Goal: Transaction & Acquisition: Purchase product/service

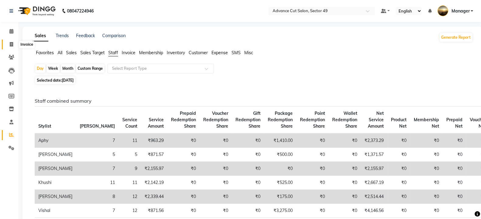
click at [11, 44] on icon at bounding box center [11, 44] width 3 height 5
select select "service"
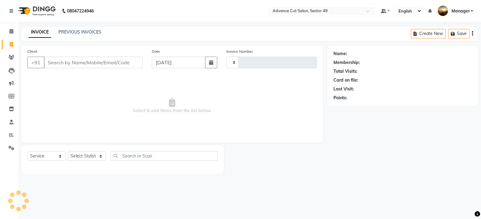
type input "4828"
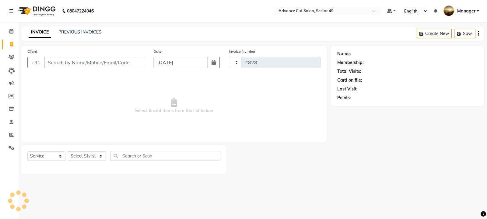
select select "4616"
click at [62, 31] on link "PREVIOUS INVOICES" at bounding box center [79, 31] width 43 height 5
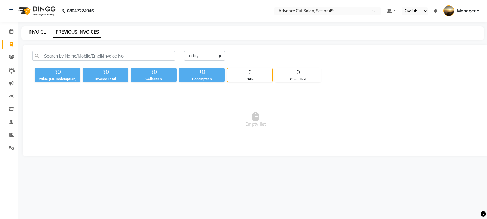
click at [36, 32] on link "INVOICE" at bounding box center [37, 31] width 17 height 5
select select "4616"
select select "service"
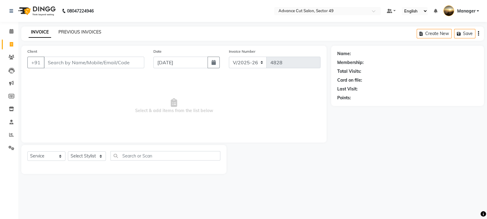
click at [81, 32] on link "PREVIOUS INVOICES" at bounding box center [79, 31] width 43 height 5
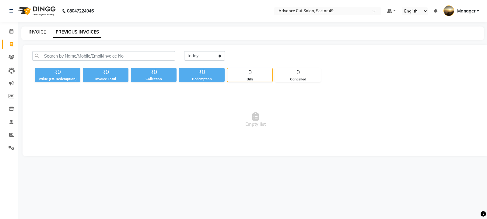
click at [35, 31] on link "INVOICE" at bounding box center [37, 31] width 17 height 5
select select "service"
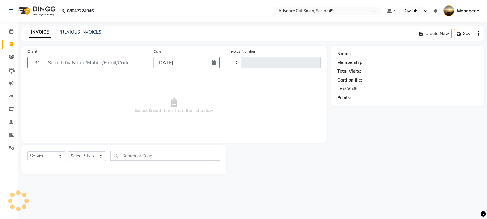
type input "4828"
select select "4616"
click at [89, 33] on link "PREVIOUS INVOICES" at bounding box center [79, 31] width 43 height 5
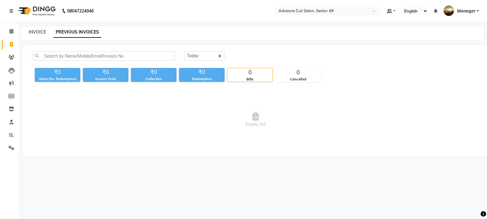
click at [39, 33] on link "INVOICE" at bounding box center [37, 31] width 17 height 5
select select "service"
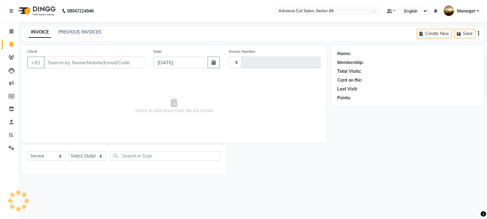
type input "4828"
select select "4616"
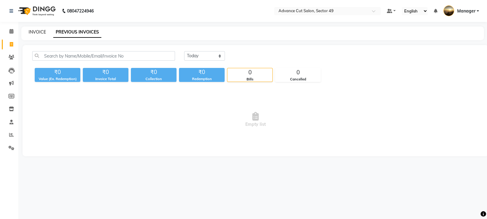
click at [40, 31] on link "INVOICE" at bounding box center [37, 31] width 17 height 5
select select "4616"
select select "service"
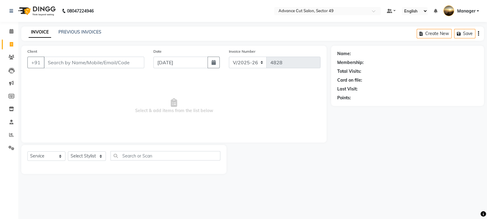
click at [74, 36] on div "INVOICE PREVIOUS INVOICES Create New Save" at bounding box center [252, 33] width 462 height 14
click at [69, 30] on link "PREVIOUS INVOICES" at bounding box center [79, 31] width 43 height 5
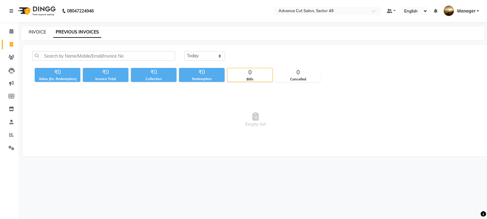
click at [40, 30] on link "INVOICE" at bounding box center [37, 31] width 17 height 5
select select "service"
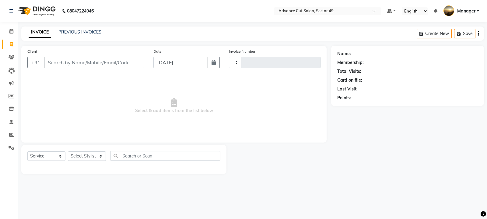
type input "4828"
select select "4616"
click at [74, 33] on link "PREVIOUS INVOICES" at bounding box center [79, 31] width 43 height 5
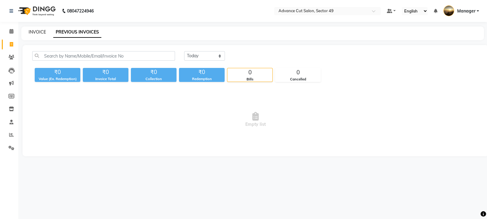
click at [33, 33] on link "INVOICE" at bounding box center [37, 31] width 17 height 5
select select "service"
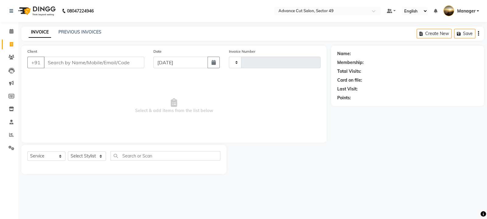
type input "4828"
select select "4616"
drag, startPoint x: 59, startPoint y: 61, endPoint x: 123, endPoint y: 75, distance: 65.5
click at [64, 63] on input "Client" at bounding box center [94, 63] width 100 height 12
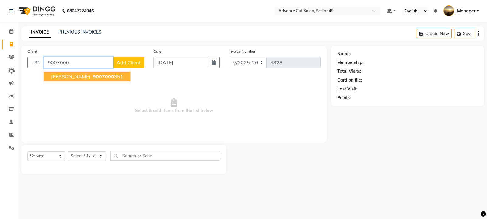
click at [92, 75] on ngb-highlight "9007000 351" at bounding box center [108, 76] width 32 height 6
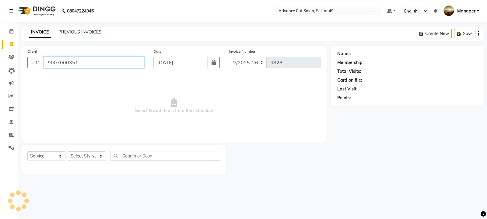
type input "9007000351"
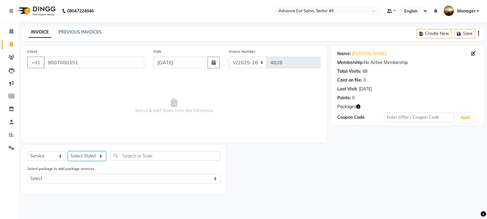
click at [96, 156] on select "Select Stylist aphy [PERSON_NAME] [PERSON_NAME] [PERSON_NAME] Manager Navi prod…" at bounding box center [87, 155] width 38 height 9
select select "66368"
click at [68, 151] on select "Select Stylist aphy [PERSON_NAME] [PERSON_NAME] [PERSON_NAME] Manager Navi prod…" at bounding box center [87, 155] width 38 height 9
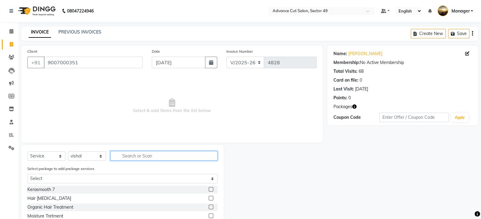
drag, startPoint x: 128, startPoint y: 158, endPoint x: 136, endPoint y: 153, distance: 9.4
click at [129, 158] on input "text" at bounding box center [163, 155] width 107 height 9
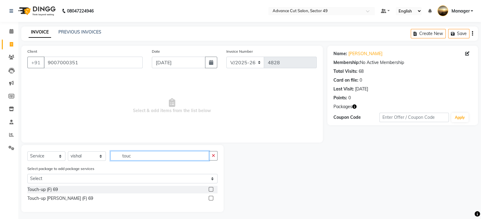
type input "touc"
click at [210, 189] on label at bounding box center [211, 189] width 5 height 5
click at [210, 189] on input "checkbox" at bounding box center [211, 189] width 4 height 4
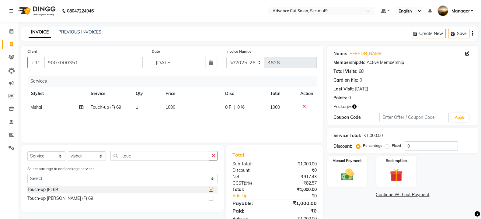
checkbox input "false"
click at [394, 172] on img at bounding box center [396, 175] width 22 height 16
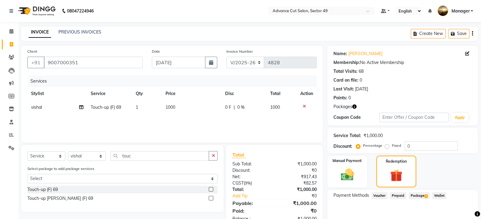
scroll to position [29, 0]
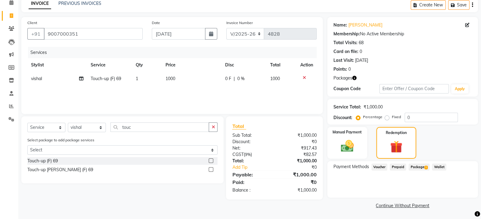
click at [418, 165] on span "Package 1" at bounding box center [418, 166] width 21 height 7
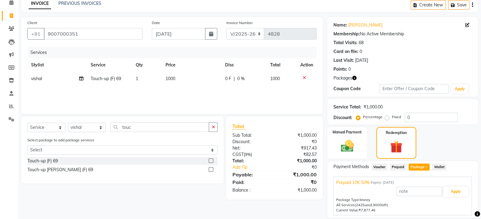
scroll to position [49, 0]
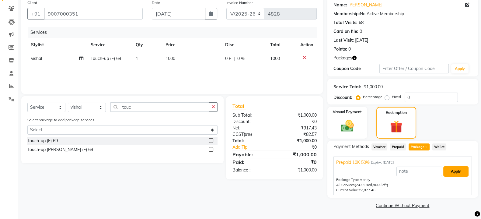
click at [456, 173] on button "Apply" at bounding box center [455, 171] width 25 height 10
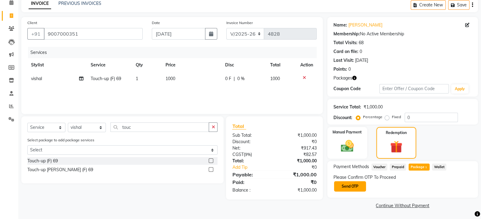
click at [361, 186] on button "Send OTP" at bounding box center [350, 186] width 32 height 10
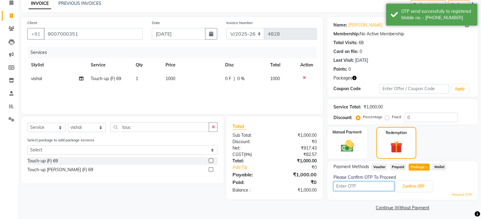
click at [362, 186] on input "text" at bounding box center [363, 185] width 61 height 9
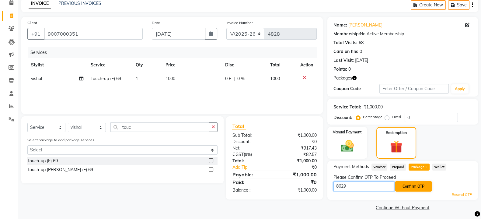
type input "8629"
click at [417, 188] on button "Confirm OTP" at bounding box center [413, 186] width 37 height 10
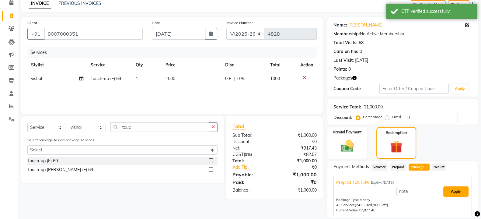
click at [452, 189] on button "Apply" at bounding box center [455, 191] width 25 height 10
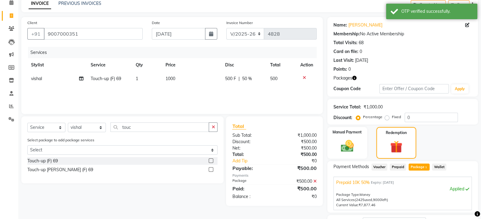
scroll to position [78, 0]
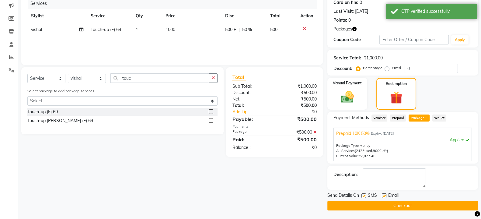
click at [381, 204] on button "Checkout" at bounding box center [402, 205] width 151 height 9
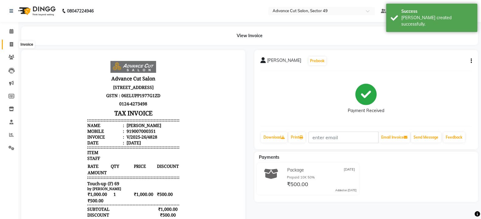
click at [11, 42] on icon at bounding box center [11, 44] width 3 height 5
select select "service"
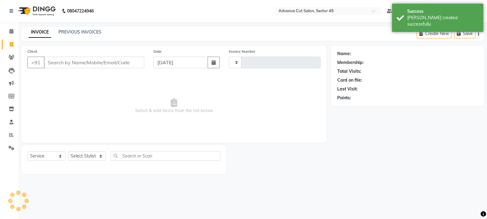
type input "4829"
select select "4616"
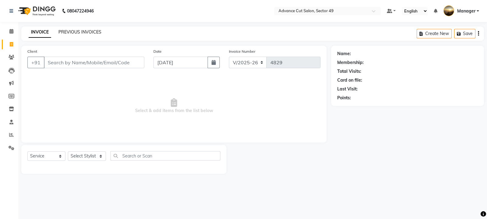
click at [75, 31] on link "PREVIOUS INVOICES" at bounding box center [79, 31] width 43 height 5
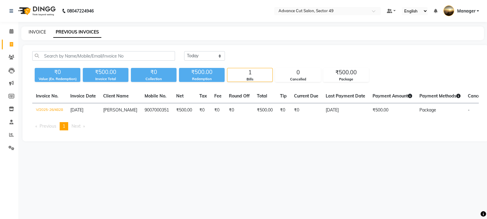
click at [41, 31] on link "INVOICE" at bounding box center [37, 31] width 17 height 5
select select "service"
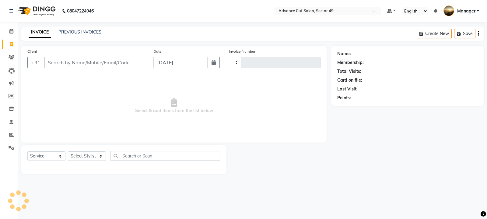
type input "4829"
select select "4616"
click at [76, 33] on link "PREVIOUS INVOICES" at bounding box center [79, 31] width 43 height 5
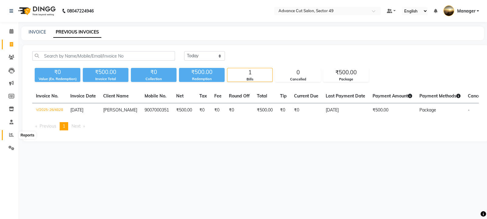
click at [11, 134] on icon at bounding box center [11, 134] width 5 height 5
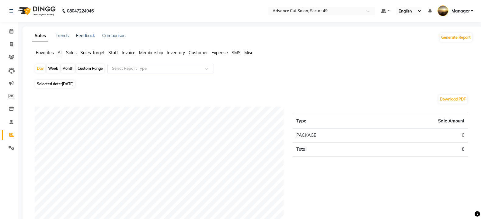
click at [73, 53] on span "Sales" at bounding box center [71, 52] width 11 height 5
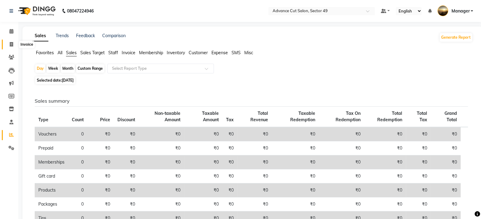
click at [11, 43] on icon at bounding box center [11, 44] width 3 height 5
select select "4616"
select select "service"
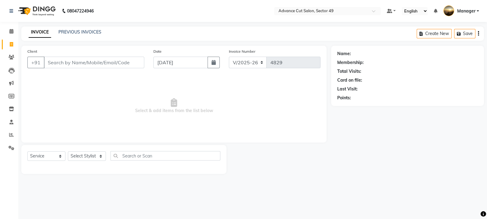
click at [26, 13] on img at bounding box center [37, 10] width 42 height 17
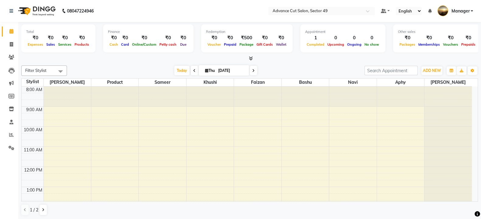
click at [252, 57] on icon at bounding box center [251, 58] width 4 height 5
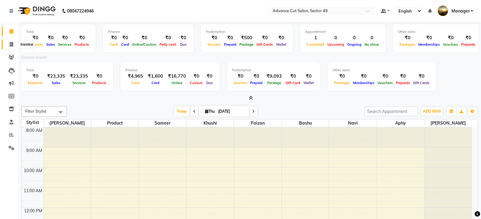
click at [10, 44] on icon at bounding box center [11, 44] width 3 height 5
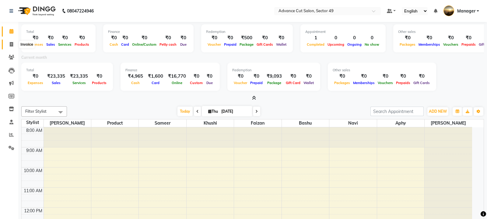
select select "4616"
select select "service"
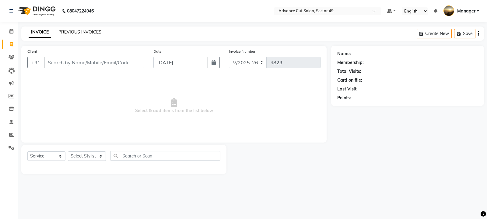
click at [87, 34] on link "PREVIOUS INVOICES" at bounding box center [79, 31] width 43 height 5
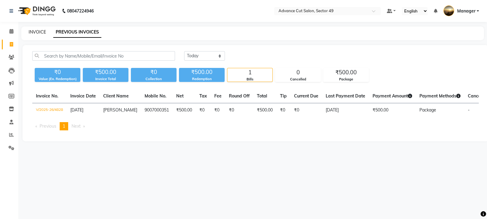
click at [36, 32] on link "INVOICE" at bounding box center [37, 31] width 17 height 5
select select "4616"
select select "service"
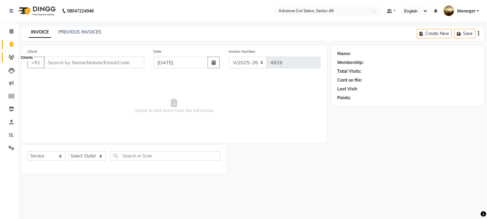
click at [11, 57] on icon at bounding box center [12, 57] width 6 height 5
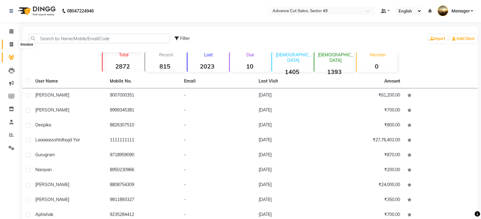
click at [12, 43] on icon at bounding box center [11, 44] width 3 height 5
select select "service"
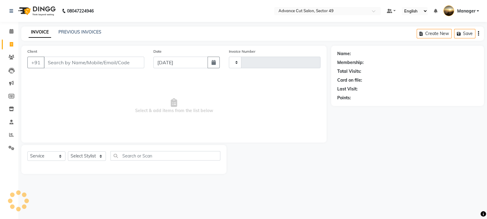
type input "4829"
select select "4616"
click at [70, 28] on div "INVOICE PREVIOUS INVOICES Create New Save" at bounding box center [252, 33] width 462 height 14
click at [79, 30] on link "PREVIOUS INVOICES" at bounding box center [79, 31] width 43 height 5
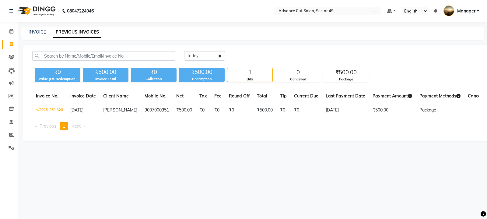
drag, startPoint x: 24, startPoint y: 10, endPoint x: 28, endPoint y: 14, distance: 5.4
click at [24, 9] on img at bounding box center [37, 10] width 42 height 17
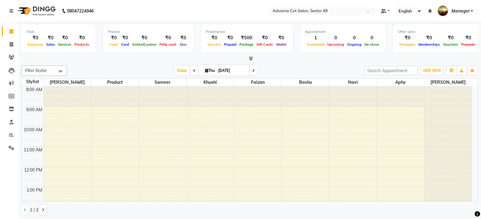
click at [251, 57] on icon at bounding box center [251, 58] width 4 height 5
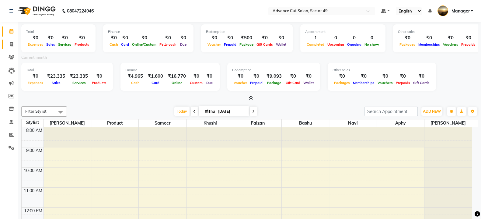
click at [12, 43] on icon at bounding box center [11, 44] width 3 height 5
select select "4616"
select select "service"
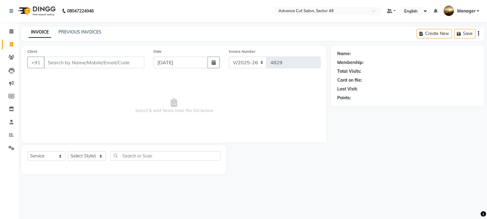
click at [75, 66] on input "Client" at bounding box center [94, 63] width 100 height 12
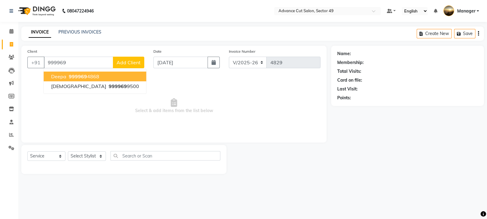
click at [84, 75] on span "999969" at bounding box center [78, 76] width 18 height 6
type input "9999694868"
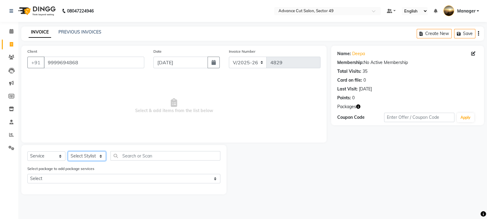
click at [93, 155] on select "Select Stylist aphy [PERSON_NAME] [PERSON_NAME] [PERSON_NAME] Manager Navi prod…" at bounding box center [87, 155] width 38 height 9
select select "88017"
click at [68, 151] on select "Select Stylist aphy [PERSON_NAME] [PERSON_NAME] [PERSON_NAME] Manager Navi prod…" at bounding box center [87, 155] width 38 height 9
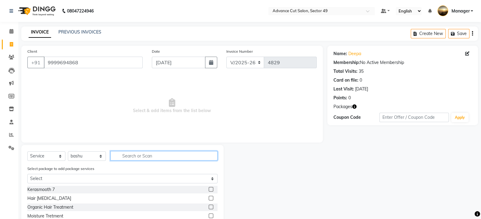
click at [132, 158] on input "text" at bounding box center [163, 155] width 107 height 9
type input "clean"
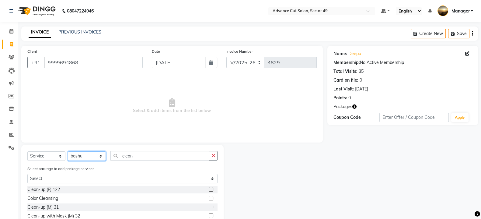
click at [86, 155] on select "Select Stylist aphy [PERSON_NAME] [PERSON_NAME] [PERSON_NAME] Manager Navi prod…" at bounding box center [87, 155] width 38 height 9
select select "90735"
click at [68, 151] on select "Select Stylist aphy [PERSON_NAME] [PERSON_NAME] [PERSON_NAME] Manager Navi prod…" at bounding box center [87, 155] width 38 height 9
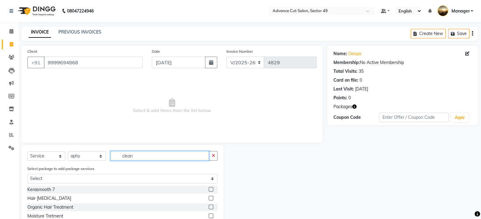
click at [198, 155] on input "clean" at bounding box center [159, 155] width 99 height 9
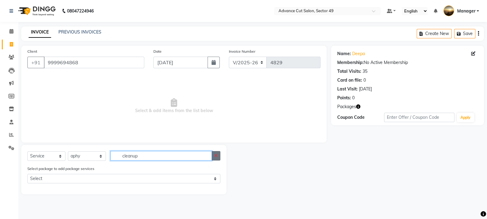
type input "cleanup"
click at [218, 156] on button "button" at bounding box center [215, 155] width 9 height 9
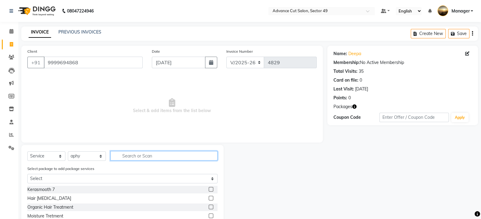
click at [210, 158] on input "text" at bounding box center [163, 155] width 107 height 9
type input "clea"
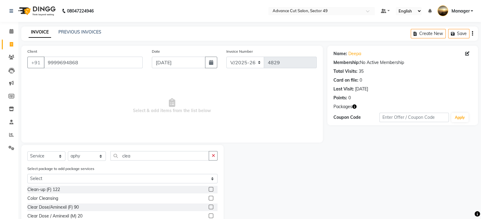
drag, startPoint x: 205, startPoint y: 188, endPoint x: 201, endPoint y: 188, distance: 4.0
click at [209, 188] on label at bounding box center [211, 189] width 5 height 5
click at [209, 188] on input "checkbox" at bounding box center [211, 189] width 4 height 4
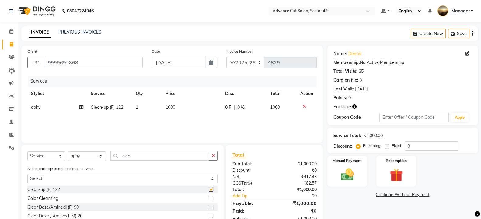
checkbox input "false"
click at [178, 107] on td "1000" at bounding box center [192, 107] width 60 height 14
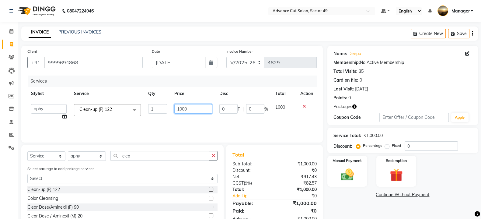
click at [193, 108] on input "1000" at bounding box center [193, 108] width 38 height 9
type input "1"
type input "2000"
click at [213, 154] on icon "button" at bounding box center [212, 155] width 3 height 4
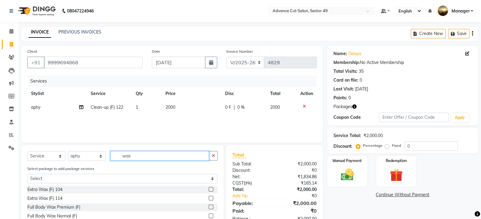
scroll to position [38, 0]
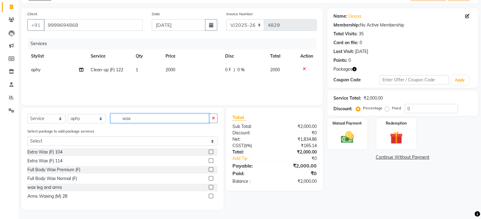
type input "wax"
drag, startPoint x: 211, startPoint y: 187, endPoint x: 196, endPoint y: 141, distance: 47.9
click at [210, 185] on label at bounding box center [211, 187] width 5 height 5
click at [210, 185] on input "checkbox" at bounding box center [211, 187] width 4 height 4
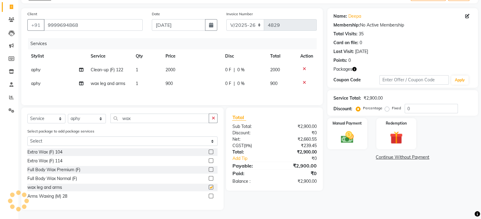
checkbox input "false"
click at [181, 84] on td "900" at bounding box center [192, 84] width 60 height 14
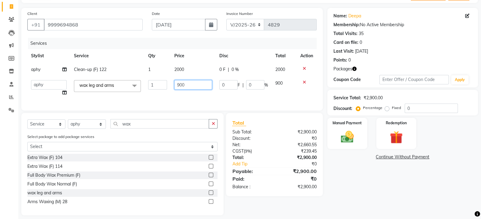
click at [200, 87] on input "900" at bounding box center [193, 84] width 38 height 9
type input "9"
type input "800"
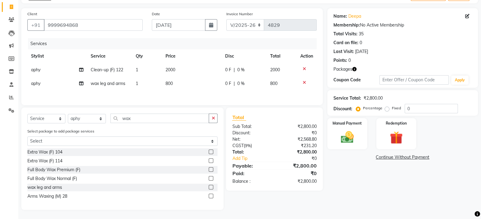
click at [214, 130] on div "Select Service Product Membership Package Voucher Prepaid Gift Card Select Styl…" at bounding box center [122, 158] width 202 height 102
click at [195, 120] on input "wax" at bounding box center [159, 117] width 99 height 9
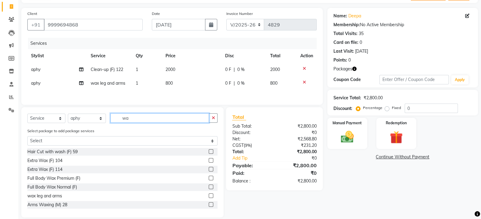
type input "w"
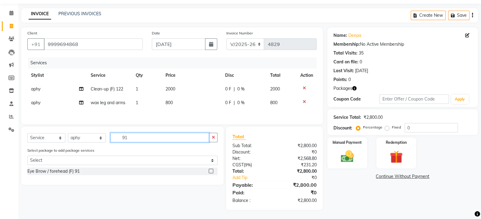
scroll to position [20, 0]
type input "91"
click at [210, 171] on label at bounding box center [211, 170] width 5 height 5
click at [210, 171] on input "checkbox" at bounding box center [211, 171] width 4 height 4
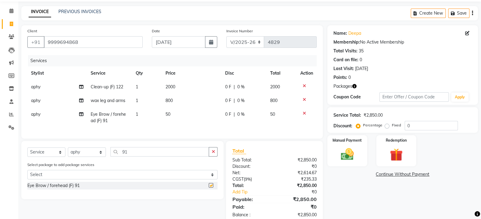
checkbox input "false"
drag, startPoint x: 175, startPoint y: 112, endPoint x: 180, endPoint y: 113, distance: 5.2
click at [180, 113] on td "50" at bounding box center [192, 117] width 60 height 20
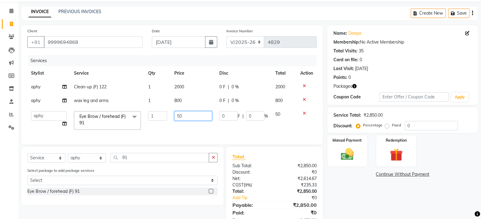
click at [188, 116] on input "50" at bounding box center [193, 115] width 38 height 9
type input "5"
type input "120"
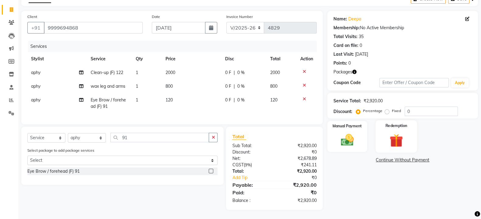
scroll to position [40, 0]
click at [392, 126] on div "Redemption" at bounding box center [396, 136] width 42 height 32
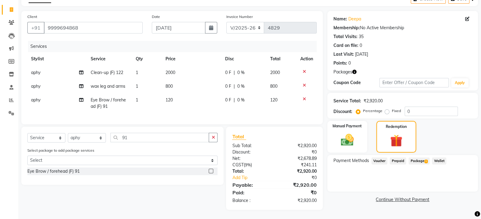
click at [416, 157] on span "Package 1" at bounding box center [418, 160] width 21 height 7
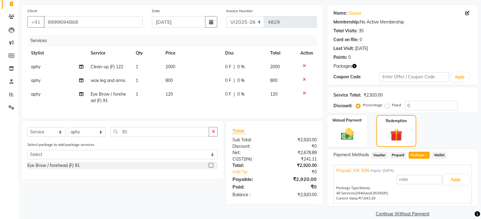
scroll to position [46, 0]
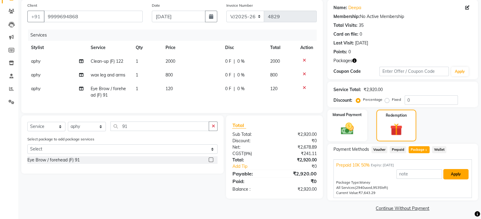
click at [463, 173] on button "Apply" at bounding box center [455, 174] width 25 height 10
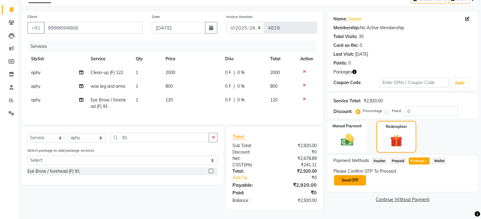
click at [350, 175] on button "Send OTP" at bounding box center [350, 180] width 32 height 10
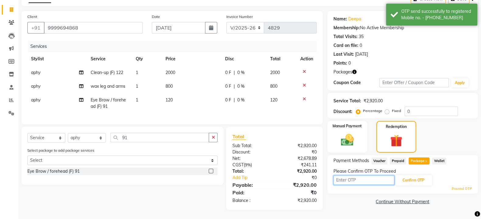
drag, startPoint x: 352, startPoint y: 174, endPoint x: 366, endPoint y: 169, distance: 14.6
click at [353, 175] on input "text" at bounding box center [363, 179] width 61 height 9
type input "9561"
click at [412, 175] on button "Confirm OTP" at bounding box center [413, 180] width 37 height 10
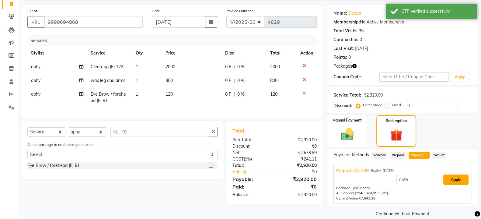
click at [458, 175] on button "Apply" at bounding box center [455, 179] width 25 height 10
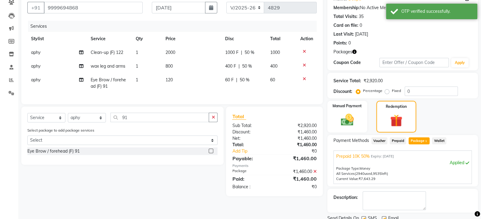
scroll to position [78, 0]
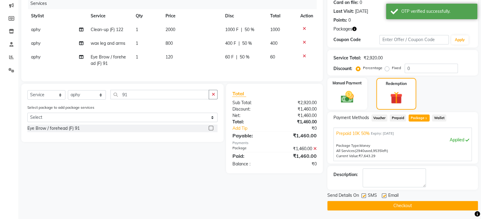
click at [404, 202] on button "Checkout" at bounding box center [402, 205] width 151 height 9
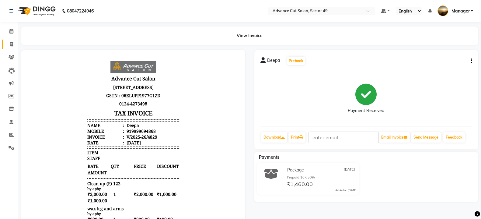
click at [12, 44] on icon at bounding box center [11, 44] width 3 height 5
select select "4616"
select select "service"
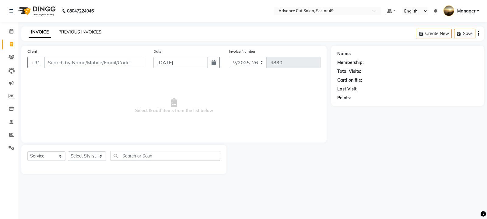
click at [71, 31] on link "PREVIOUS INVOICES" at bounding box center [79, 31] width 43 height 5
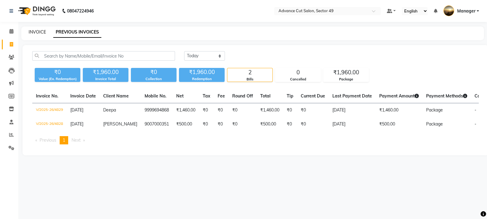
click at [33, 33] on link "INVOICE" at bounding box center [37, 31] width 17 height 5
select select "service"
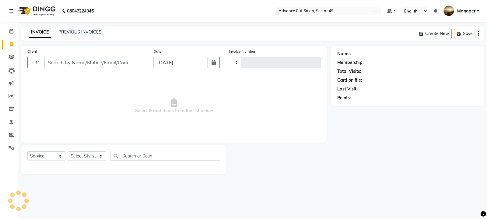
type input "4830"
select select "4616"
click at [10, 135] on icon at bounding box center [11, 134] width 5 height 5
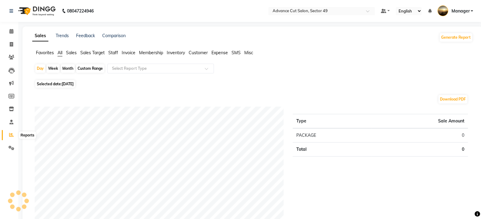
click at [12, 133] on icon at bounding box center [11, 134] width 5 height 5
click at [20, 10] on img at bounding box center [37, 10] width 42 height 17
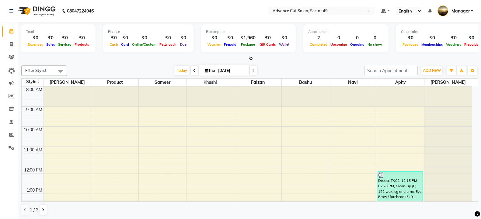
click at [249, 57] on icon at bounding box center [251, 58] width 4 height 5
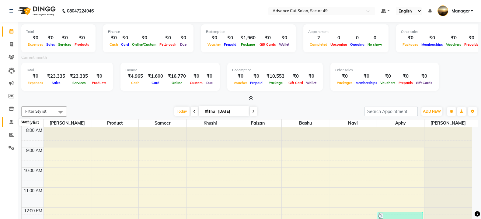
click at [12, 121] on icon at bounding box center [11, 122] width 4 height 5
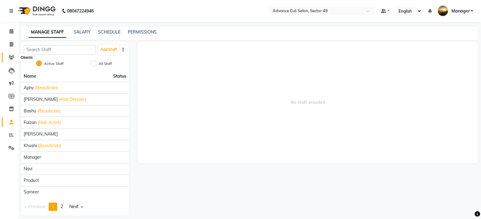
click at [10, 57] on icon at bounding box center [12, 57] width 6 height 5
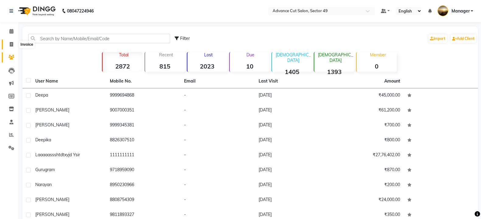
drag, startPoint x: 10, startPoint y: 45, endPoint x: 13, endPoint y: 45, distance: 3.7
click at [10, 45] on icon at bounding box center [11, 44] width 3 height 5
select select "service"
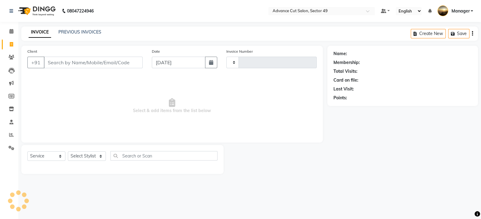
type input "4830"
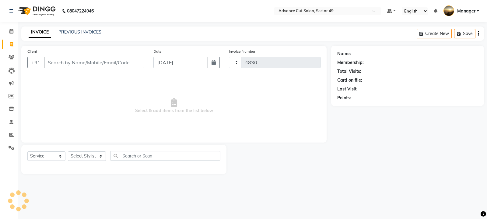
select select "4616"
click at [57, 65] on input "Client" at bounding box center [94, 63] width 100 height 12
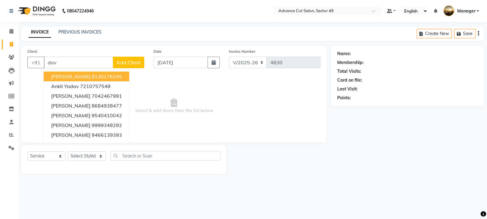
click at [63, 78] on span "[PERSON_NAME]" at bounding box center [70, 76] width 39 height 6
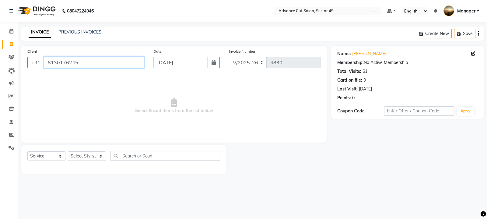
click at [78, 61] on input "8130176245" at bounding box center [94, 63] width 100 height 12
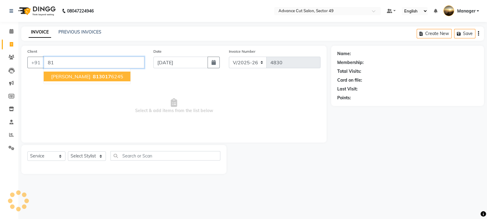
type input "8"
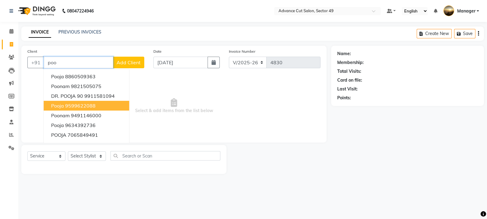
click at [99, 105] on button "pooja 9599622088" at bounding box center [86, 106] width 85 height 10
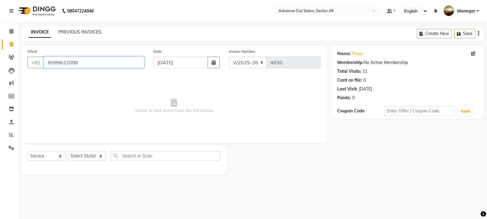
click at [81, 64] on input "9599622088" at bounding box center [94, 63] width 100 height 12
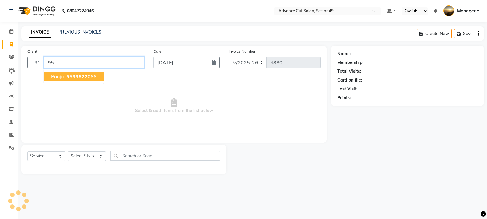
type input "9"
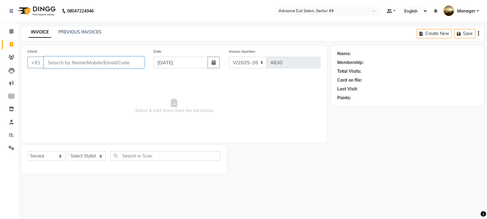
click at [97, 63] on input "Client" at bounding box center [94, 63] width 100 height 12
click at [83, 28] on div "INVOICE PREVIOUS INVOICES Create New Save" at bounding box center [252, 33] width 462 height 14
click at [77, 64] on input "Client" at bounding box center [94, 63] width 100 height 12
type input "9508292099"
click at [123, 61] on span "Add Client" at bounding box center [128, 62] width 24 height 6
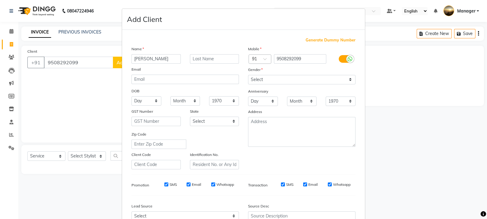
type input "[PERSON_NAME]"
click at [268, 78] on select "Select [DEMOGRAPHIC_DATA] [DEMOGRAPHIC_DATA] Other Prefer Not To Say" at bounding box center [301, 79] width 107 height 9
select select "[DEMOGRAPHIC_DATA]"
click at [248, 75] on select "Select [DEMOGRAPHIC_DATA] [DEMOGRAPHIC_DATA] Other Prefer Not To Say" at bounding box center [301, 79] width 107 height 9
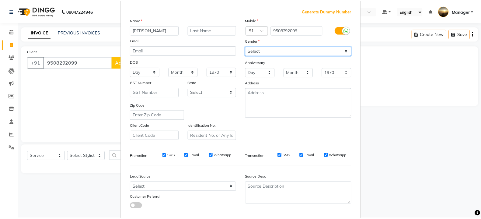
scroll to position [65, 0]
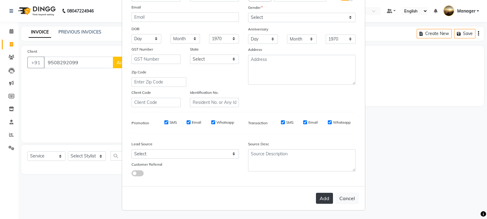
click at [325, 197] on button "Add" at bounding box center [324, 198] width 17 height 11
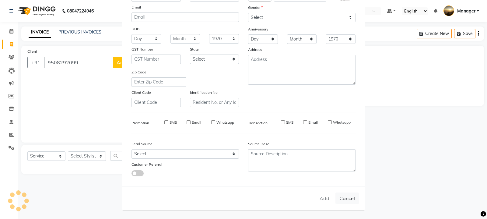
select select
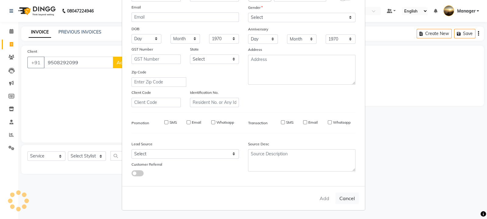
select select
checkbox input "false"
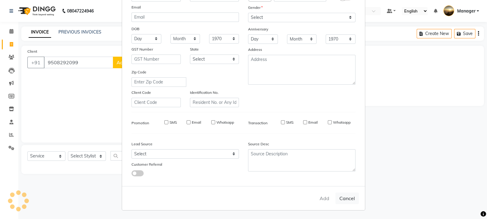
checkbox input "false"
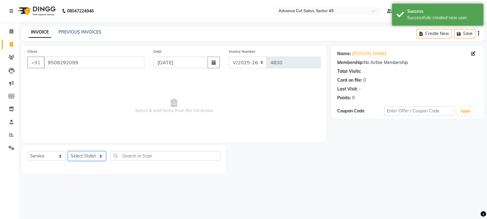
click at [77, 154] on select "Select Stylist aphy [PERSON_NAME] [PERSON_NAME] [PERSON_NAME] Manager Navi prod…" at bounding box center [87, 155] width 38 height 9
select select "66368"
click at [68, 151] on select "Select Stylist aphy [PERSON_NAME] [PERSON_NAME] [PERSON_NAME] Manager Navi prod…" at bounding box center [87, 155] width 38 height 9
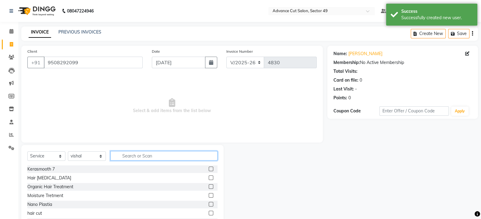
click at [142, 156] on input "text" at bounding box center [163, 155] width 107 height 9
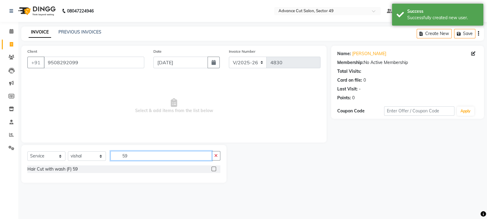
type input "59"
click at [214, 167] on label at bounding box center [213, 168] width 5 height 5
click at [214, 167] on input "checkbox" at bounding box center [213, 169] width 4 height 4
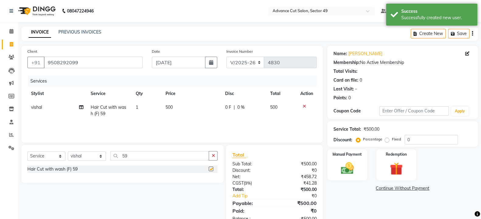
checkbox input "false"
click at [361, 166] on div "Manual Payment" at bounding box center [347, 164] width 42 height 32
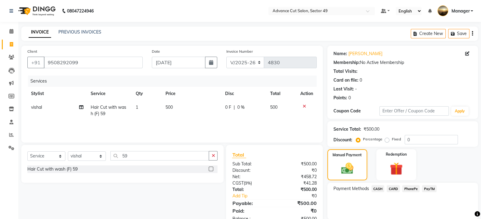
scroll to position [22, 0]
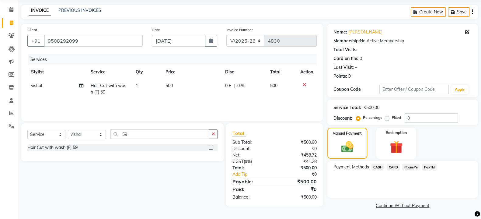
click at [379, 165] on span "CASH" at bounding box center [377, 166] width 13 height 7
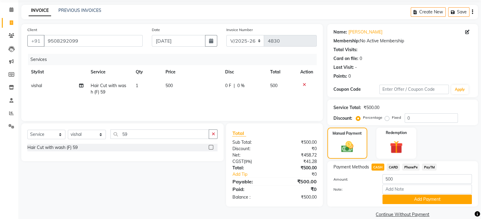
scroll to position [31, 0]
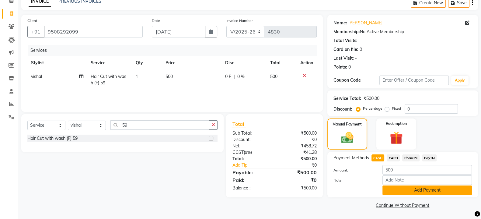
click at [432, 190] on button "Add Payment" at bounding box center [426, 189] width 89 height 9
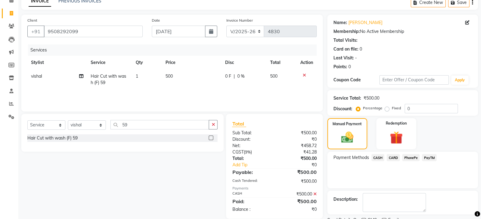
scroll to position [56, 0]
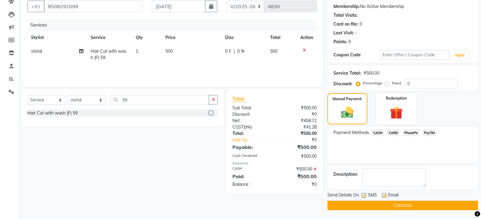
click at [363, 194] on label at bounding box center [363, 195] width 5 height 5
click at [363, 194] on input "checkbox" at bounding box center [363, 195] width 4 height 4
click at [363, 194] on label at bounding box center [363, 195] width 5 height 5
click at [363, 194] on input "checkbox" at bounding box center [363, 195] width 4 height 4
click at [364, 194] on label at bounding box center [363, 195] width 5 height 5
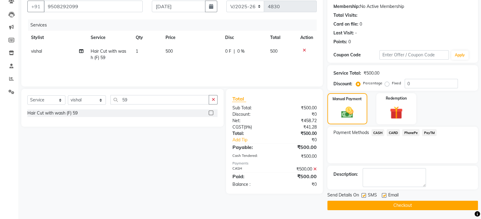
click at [364, 194] on input "checkbox" at bounding box center [363, 195] width 4 height 4
click at [363, 194] on label at bounding box center [363, 195] width 5 height 5
click at [363, 194] on input "checkbox" at bounding box center [363, 195] width 4 height 4
click at [363, 195] on label at bounding box center [363, 195] width 5 height 5
click at [363, 195] on input "checkbox" at bounding box center [363, 195] width 4 height 4
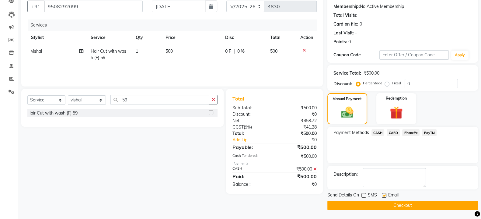
click at [362, 194] on label at bounding box center [363, 195] width 5 height 5
click at [362, 194] on input "checkbox" at bounding box center [363, 195] width 4 height 4
checkbox input "true"
click at [367, 200] on button "Checkout" at bounding box center [402, 204] width 151 height 9
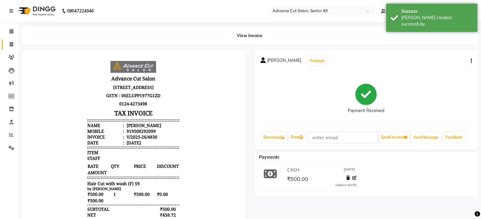
click at [11, 42] on icon at bounding box center [11, 44] width 3 height 5
select select "service"
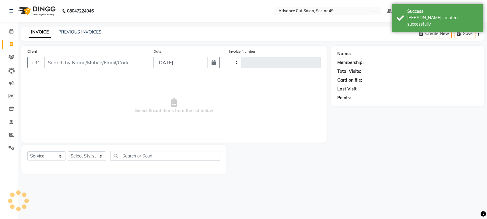
type input "4831"
select select "4616"
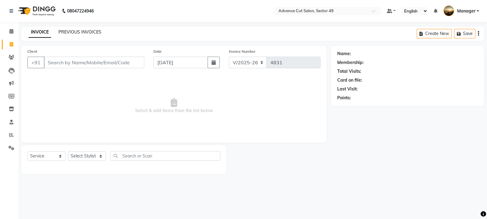
click at [82, 33] on link "PREVIOUS INVOICES" at bounding box center [79, 31] width 43 height 5
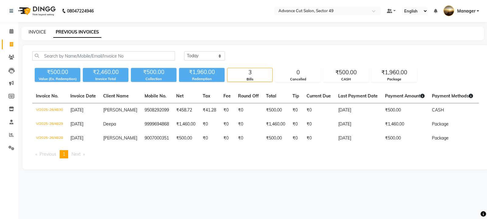
click at [35, 34] on link "INVOICE" at bounding box center [37, 31] width 17 height 5
select select "service"
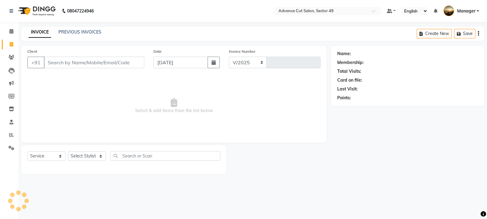
select select "4616"
type input "4831"
click at [75, 31] on link "PREVIOUS INVOICES" at bounding box center [79, 31] width 43 height 5
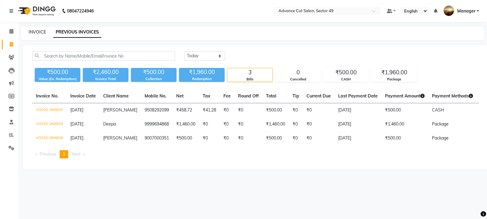
click at [35, 32] on link "INVOICE" at bounding box center [37, 31] width 17 height 5
select select "4616"
select select "service"
